Goal: Information Seeking & Learning: Learn about a topic

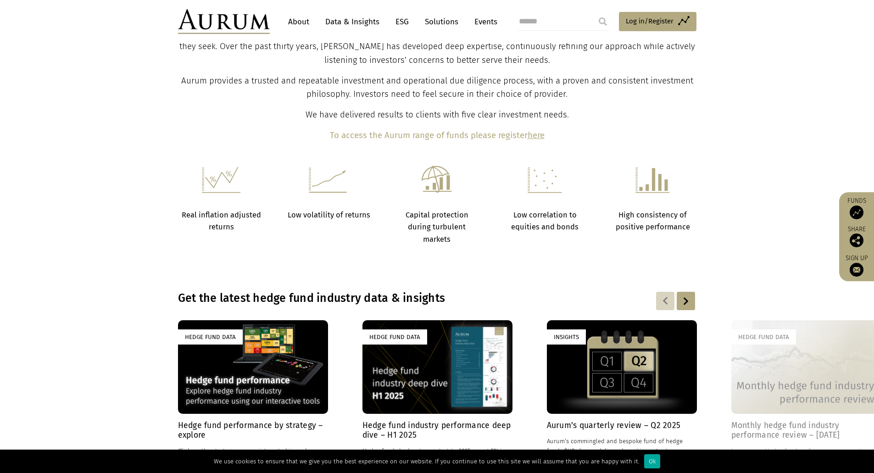
scroll to position [597, 0]
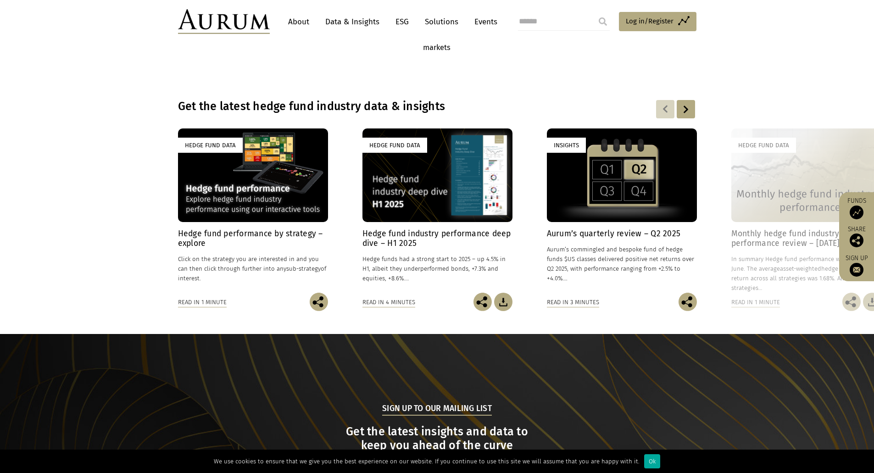
click at [337, 23] on link "Data & Insights" at bounding box center [352, 21] width 63 height 17
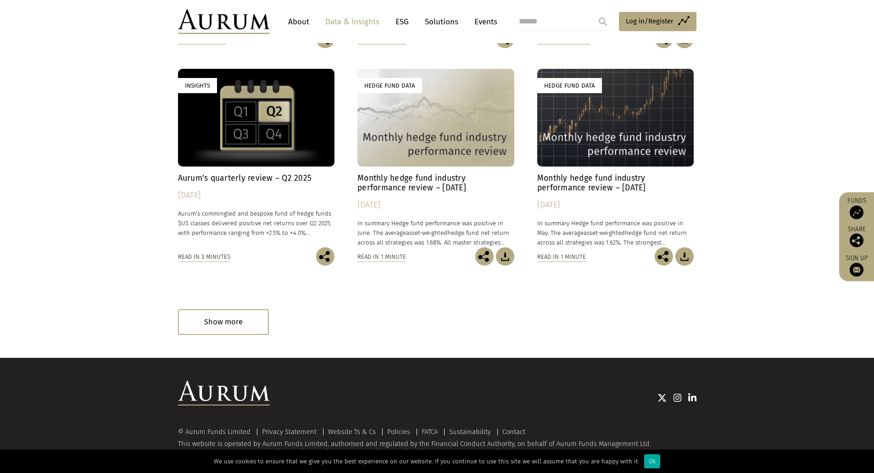
scroll to position [491, 0]
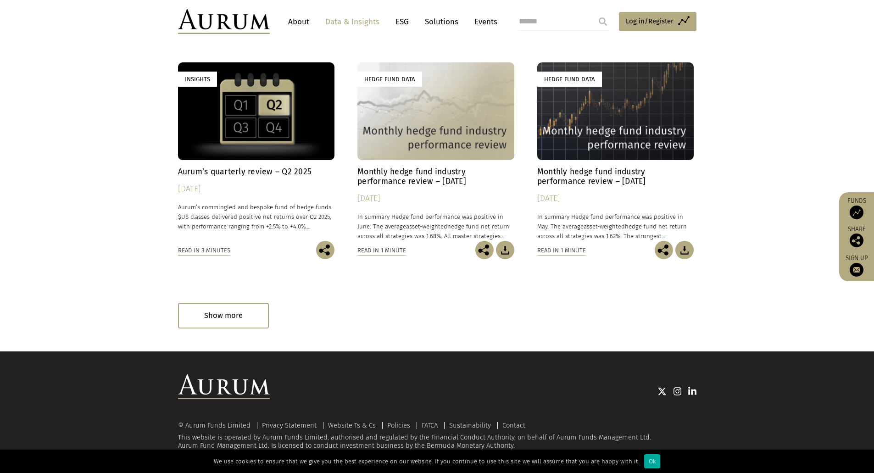
click at [398, 22] on link "ESG" at bounding box center [402, 21] width 22 height 17
